Goal: Find specific page/section: Find specific page/section

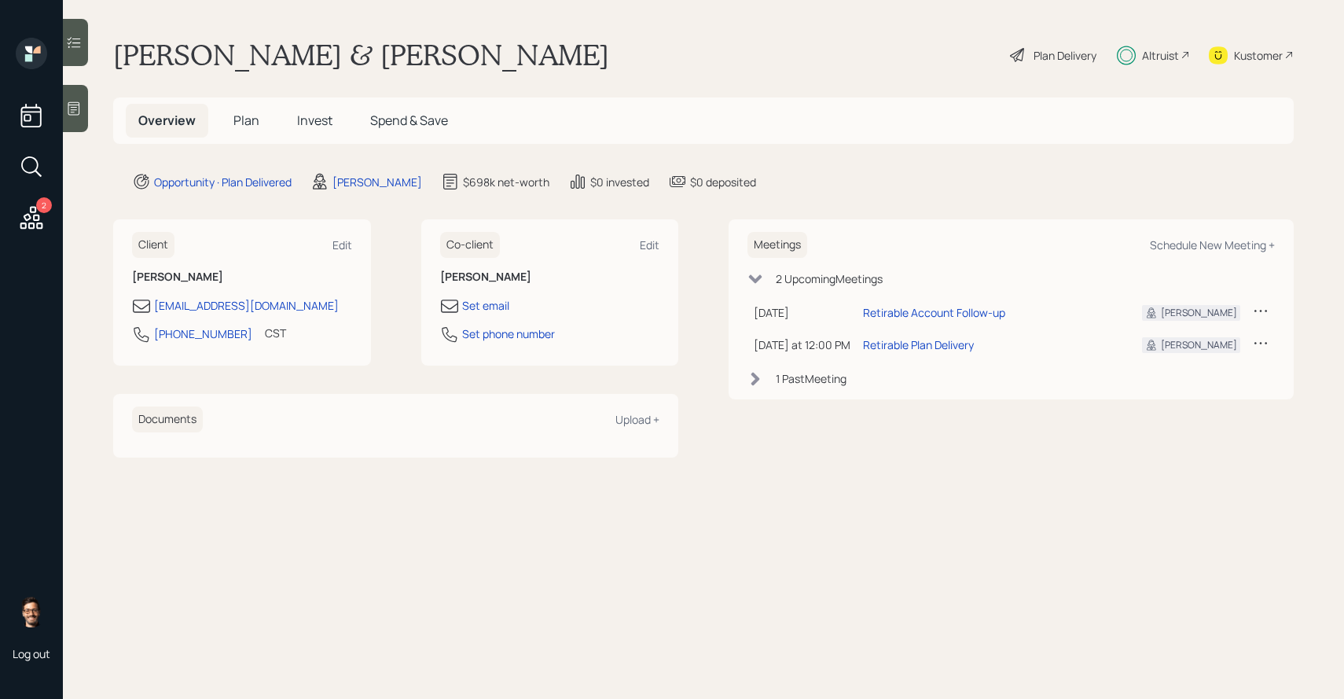
click at [311, 126] on span "Invest" at bounding box center [314, 120] width 35 height 17
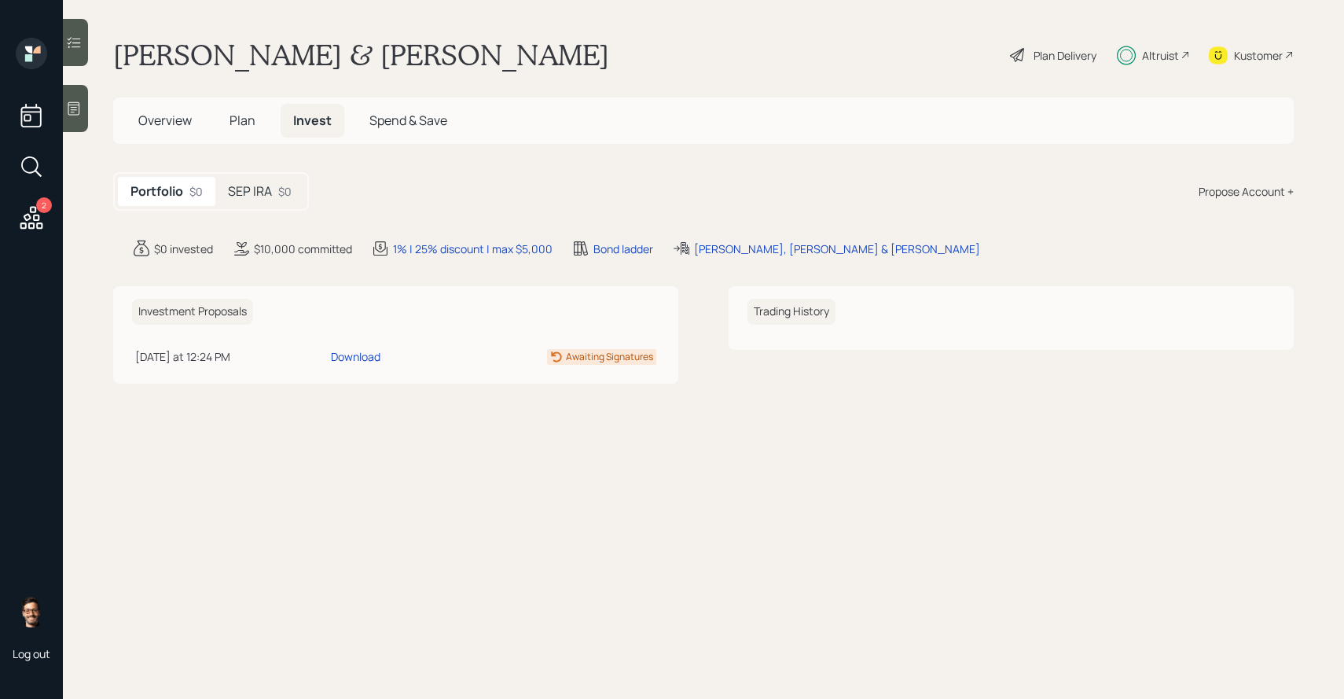
click at [271, 193] on h5 "SEP IRA" at bounding box center [250, 191] width 44 height 15
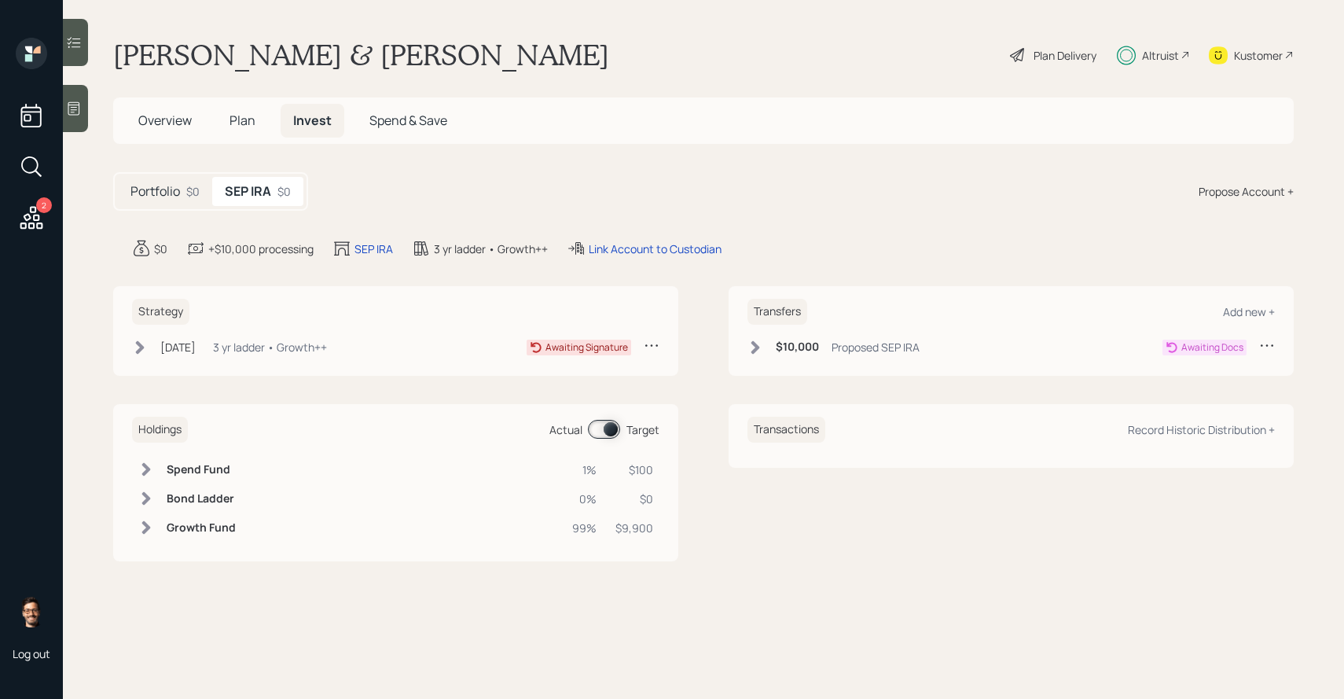
click at [235, 134] on h5 "Plan" at bounding box center [242, 121] width 51 height 34
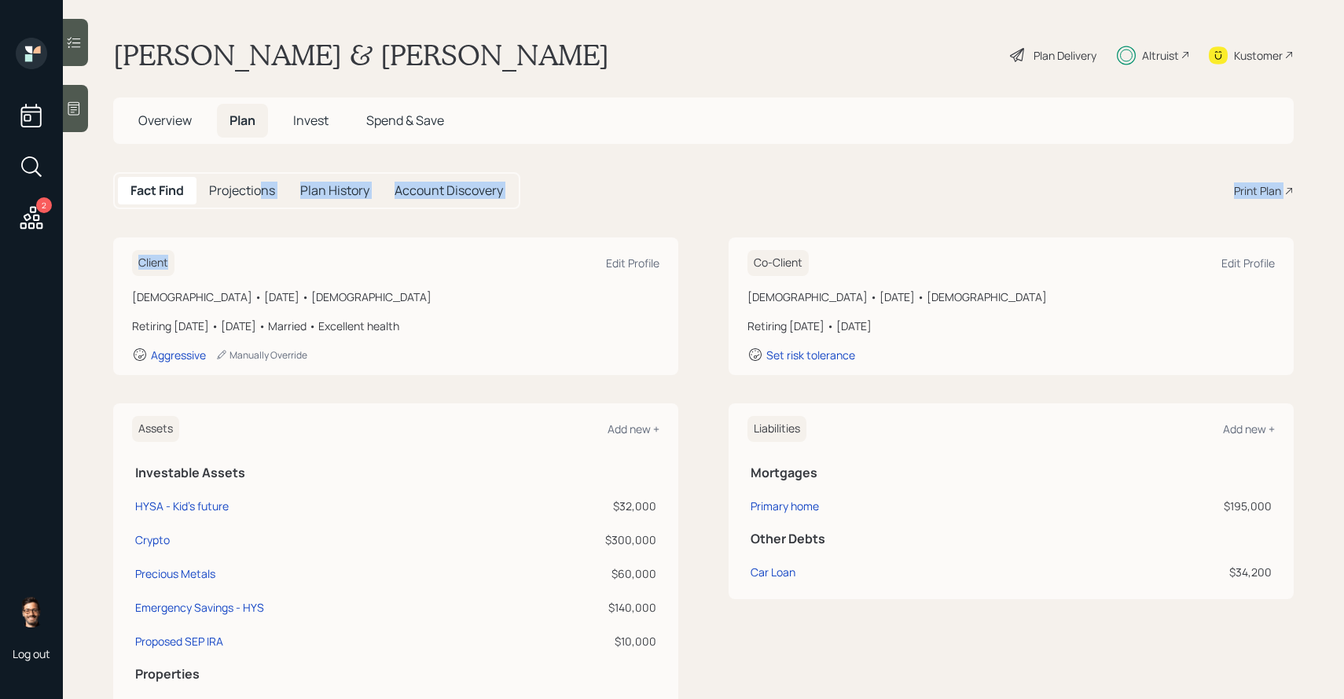
drag, startPoint x: 263, startPoint y: 188, endPoint x: 134, endPoint y: 273, distance: 155.0
click at [134, 273] on main "[PERSON_NAME] & [PERSON_NAME] Plan Delivery Altruist Kustomer Overview Plan Inv…" at bounding box center [703, 349] width 1281 height 699
click at [91, 345] on main "[PERSON_NAME] & [PERSON_NAME] Plan Delivery Altruist Kustomer Overview Plan Inv…" at bounding box center [703, 349] width 1281 height 699
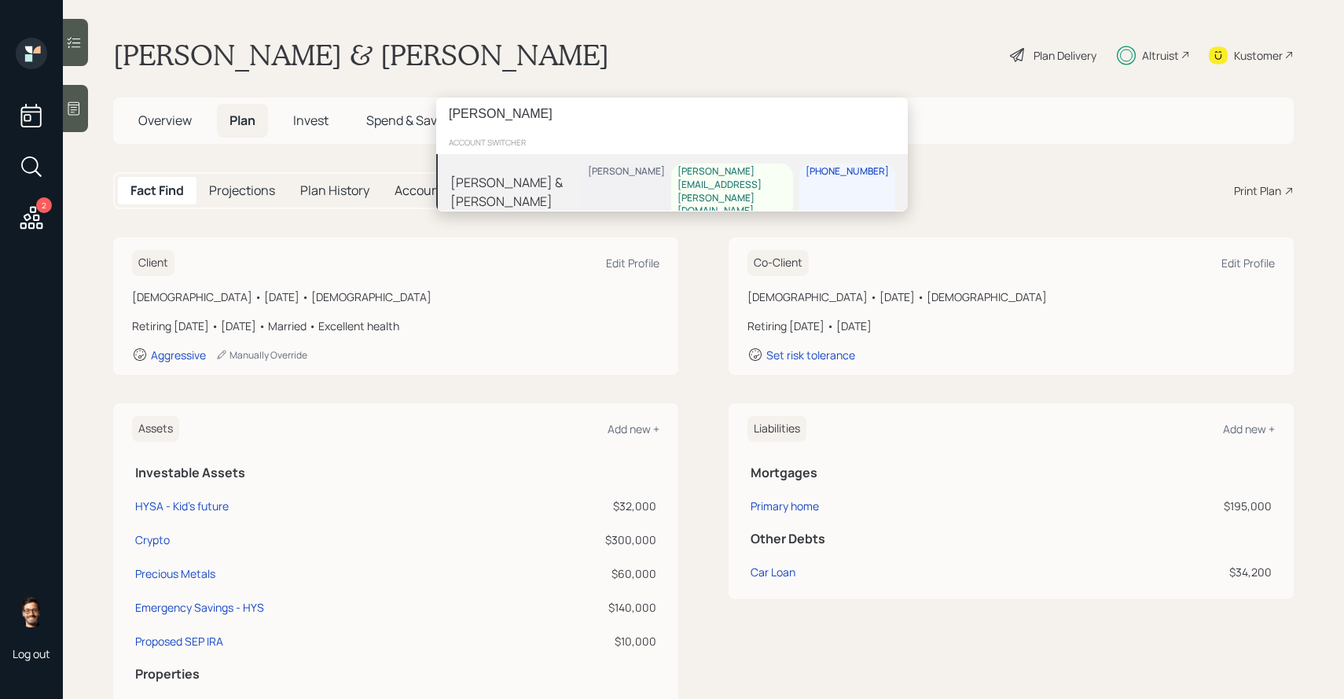
type input "[PERSON_NAME]"
click at [509, 184] on div "[PERSON_NAME] & [PERSON_NAME]" at bounding box center [515, 192] width 131 height 38
